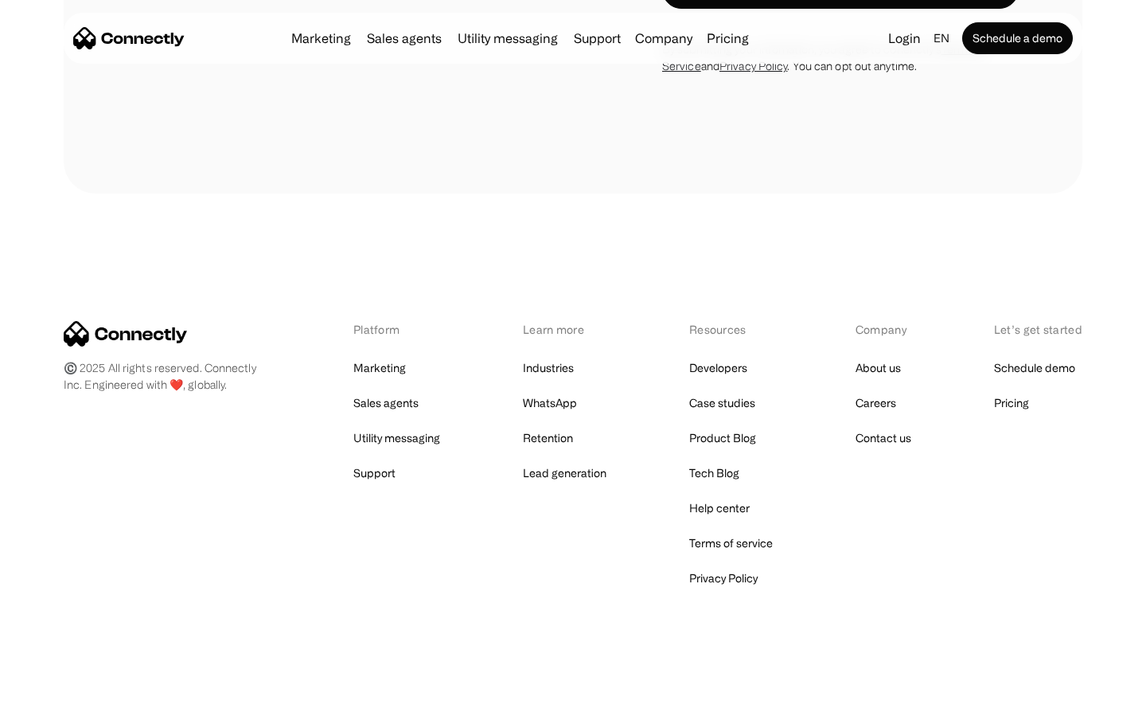
scroll to position [5172, 0]
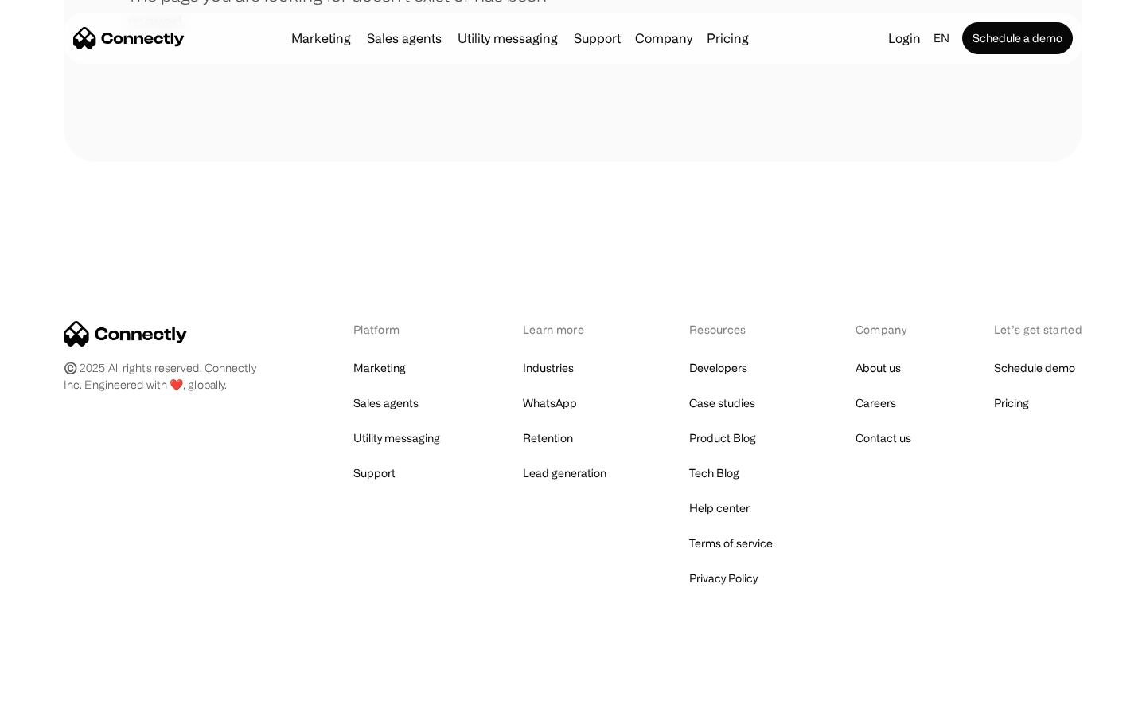
scroll to position [291, 0]
